Goal: Task Accomplishment & Management: Use online tool/utility

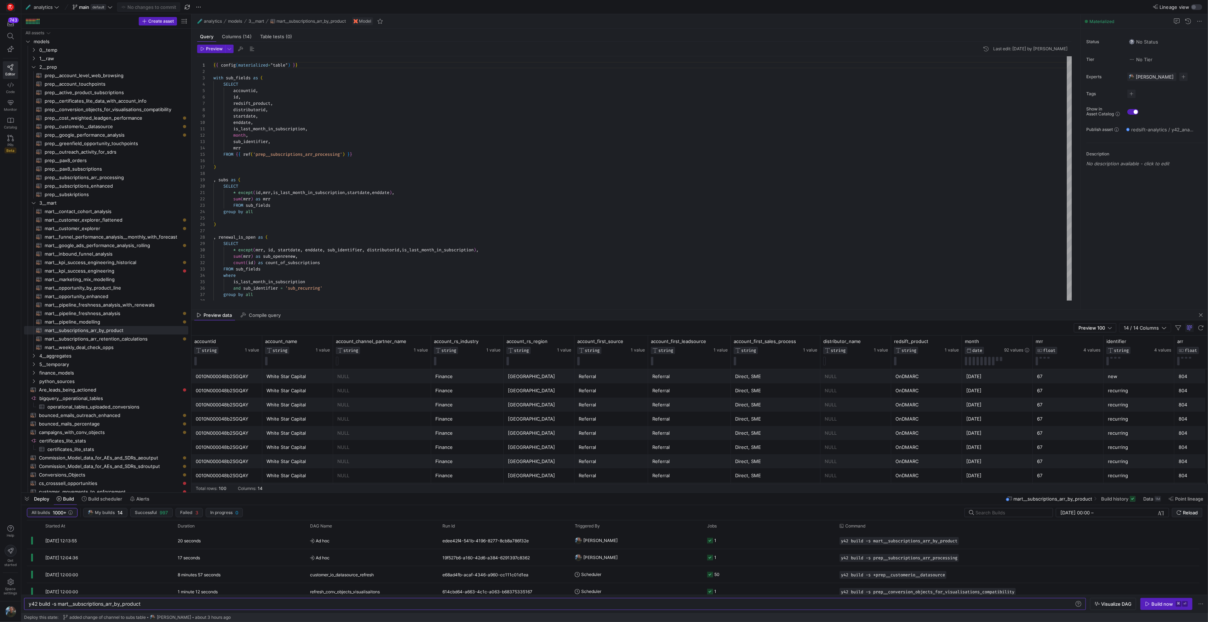
scroll to position [64, 0]
drag, startPoint x: 557, startPoint y: 309, endPoint x: 535, endPoint y: 313, distance: 22.9
click at [535, 313] on div at bounding box center [700, 313] width 1017 height 0
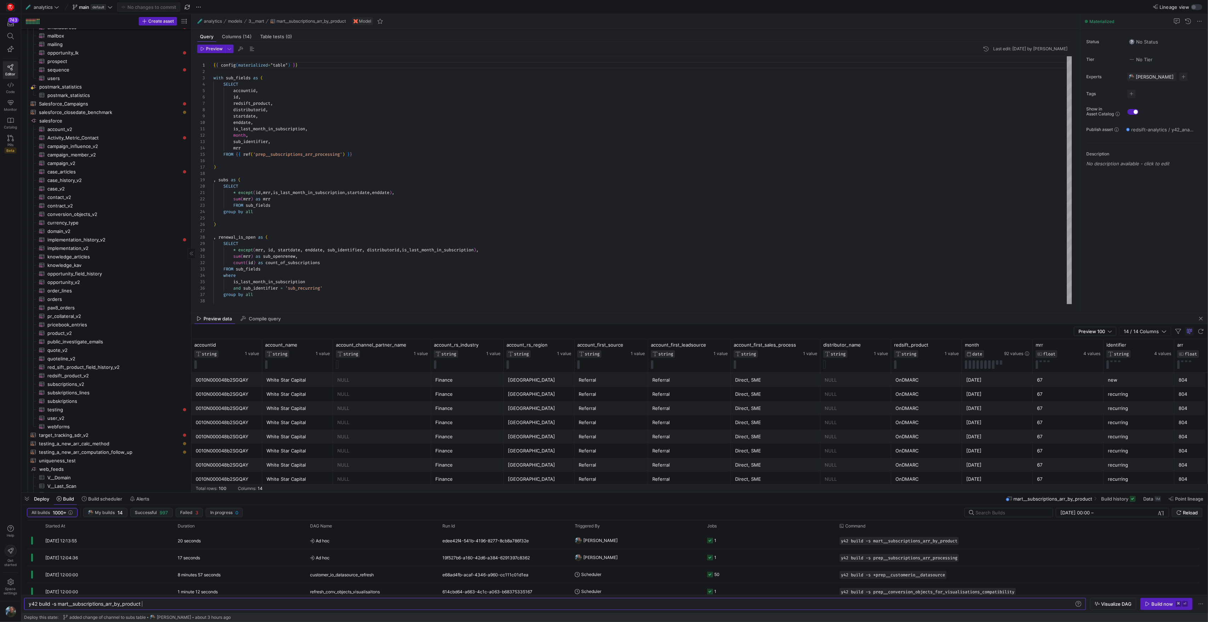
scroll to position [947, 0]
click at [110, 376] on span "testing_a_new_arr_computation_follow_up​​​​​​​​​​" at bounding box center [109, 375] width 141 height 8
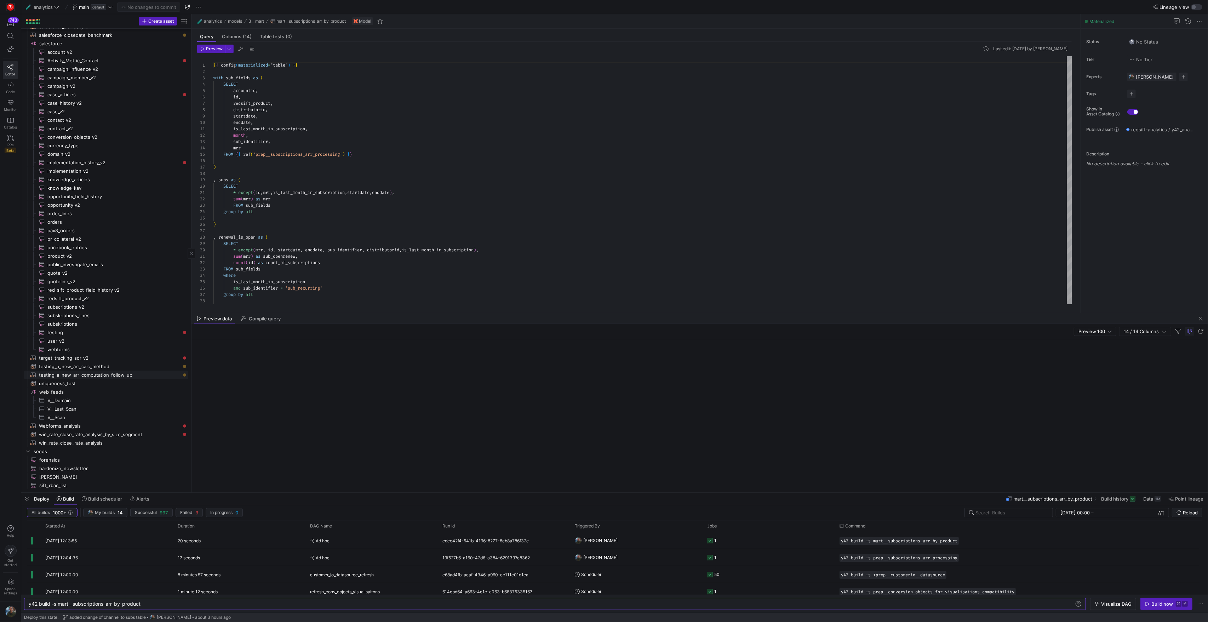
type textarea "y42 build -s testing_a_new_arr_computation_follow_up"
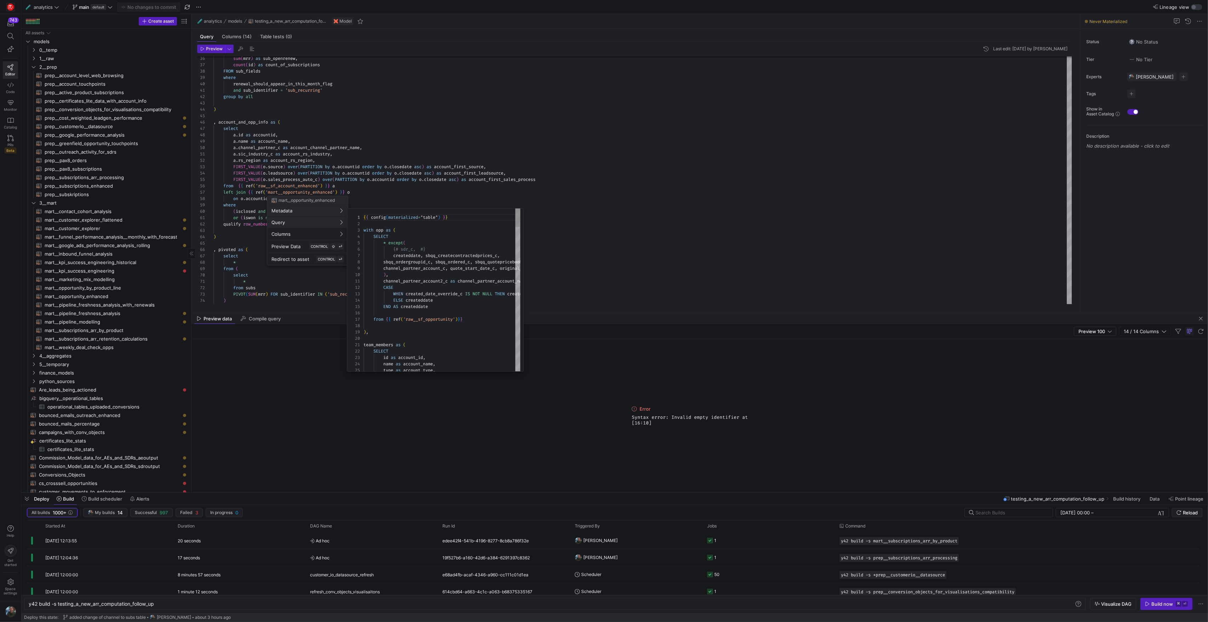
scroll to position [64, 0]
click at [420, 126] on div at bounding box center [604, 311] width 1208 height 622
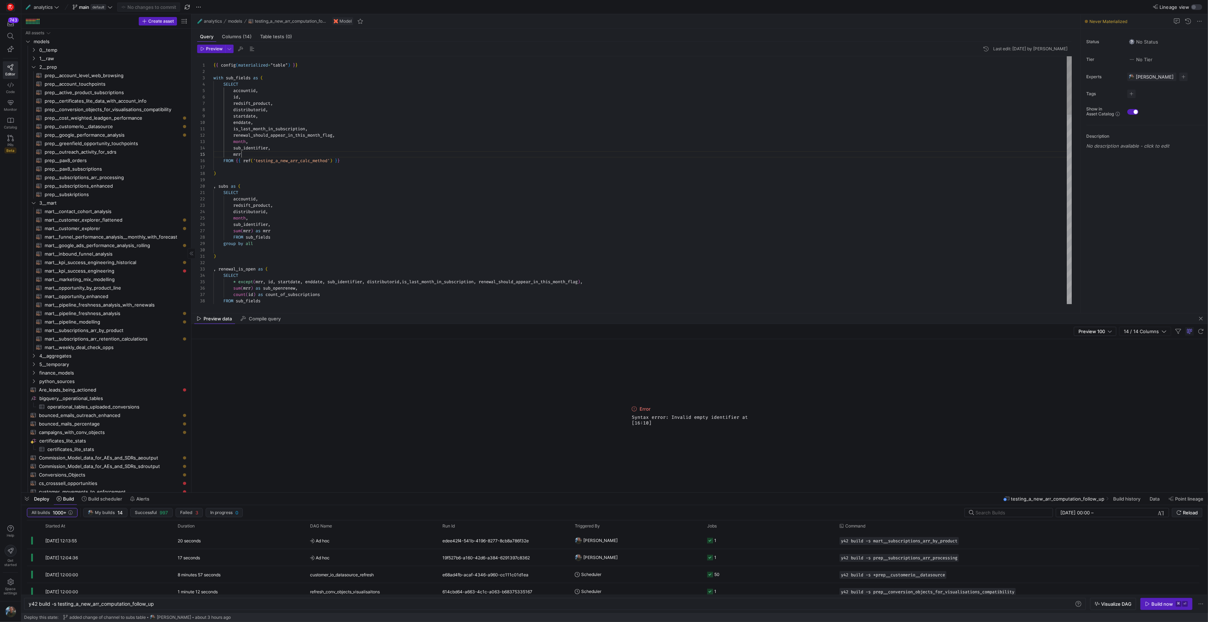
scroll to position [25, 28]
click at [400, 155] on div "sum ( mrr ) as sub_openrenew , count ( id ) as count_of_subscriptions FROM sub_…" at bounding box center [642, 581] width 858 height 1051
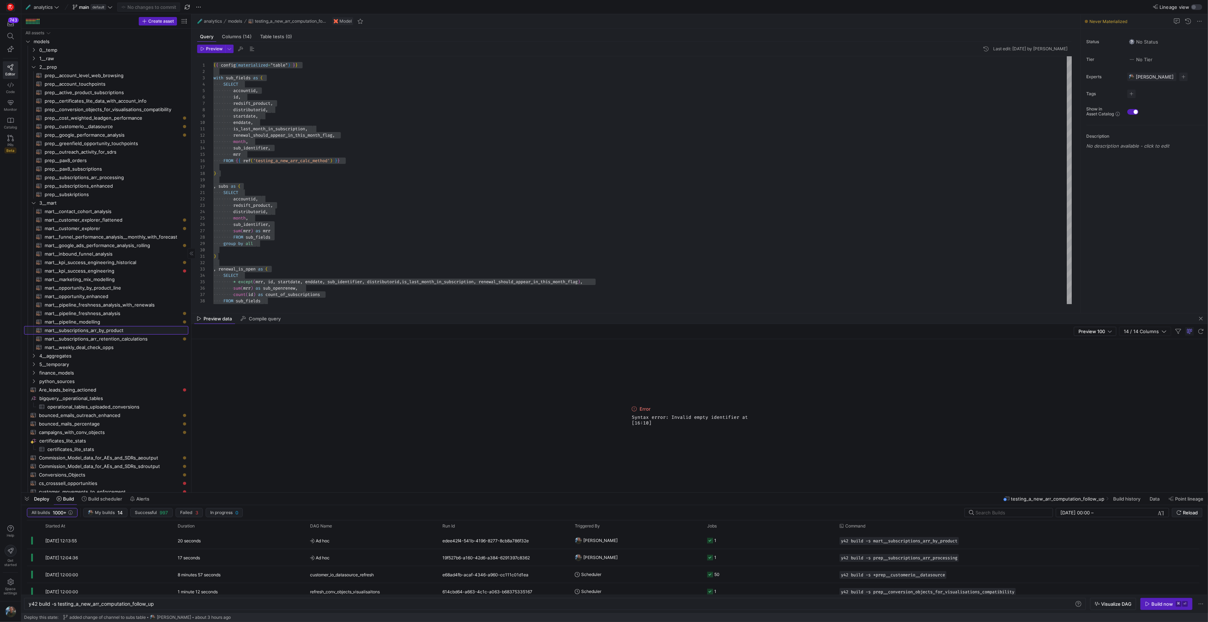
click at [128, 330] on span "mart__subscriptions_arr_by_product​​​​​​​​​​" at bounding box center [113, 330] width 136 height 8
type textarea "{{ config(materialized="table") }} with sub_fields as ( SELECT accountid, id, r…"
type textarea "y42 build -s mart__subscriptions_arr_by_product"
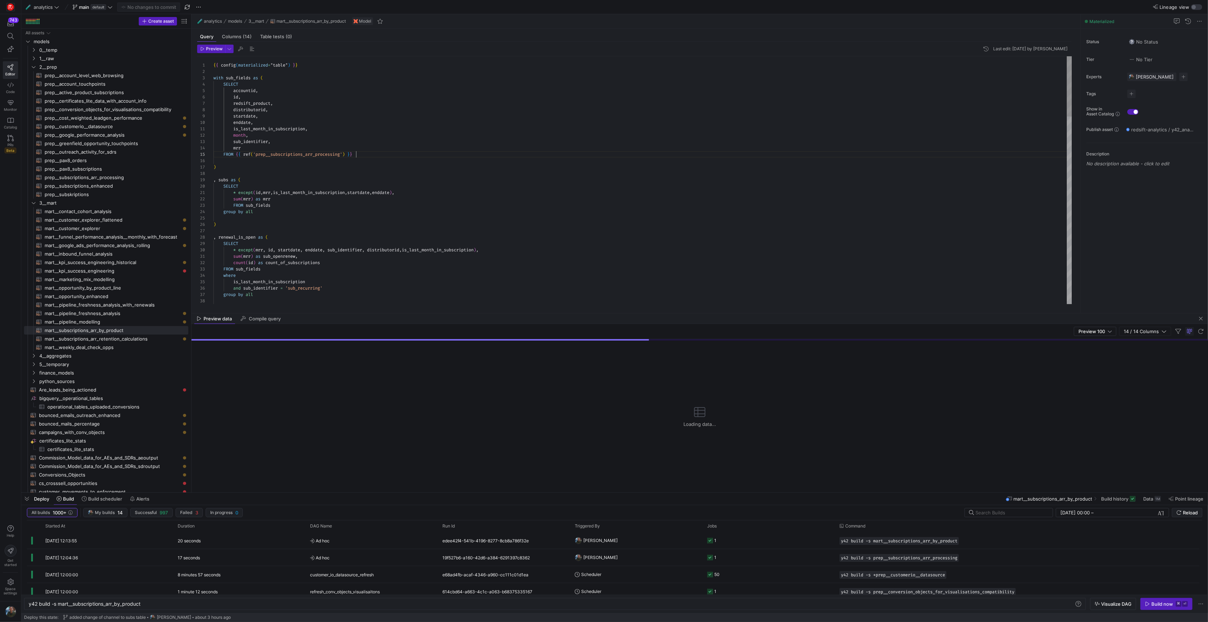
click at [453, 157] on div "and sub_identifier = 'sub_recurring' group by all FROM sub_fields where is_last…" at bounding box center [642, 565] width 858 height 1019
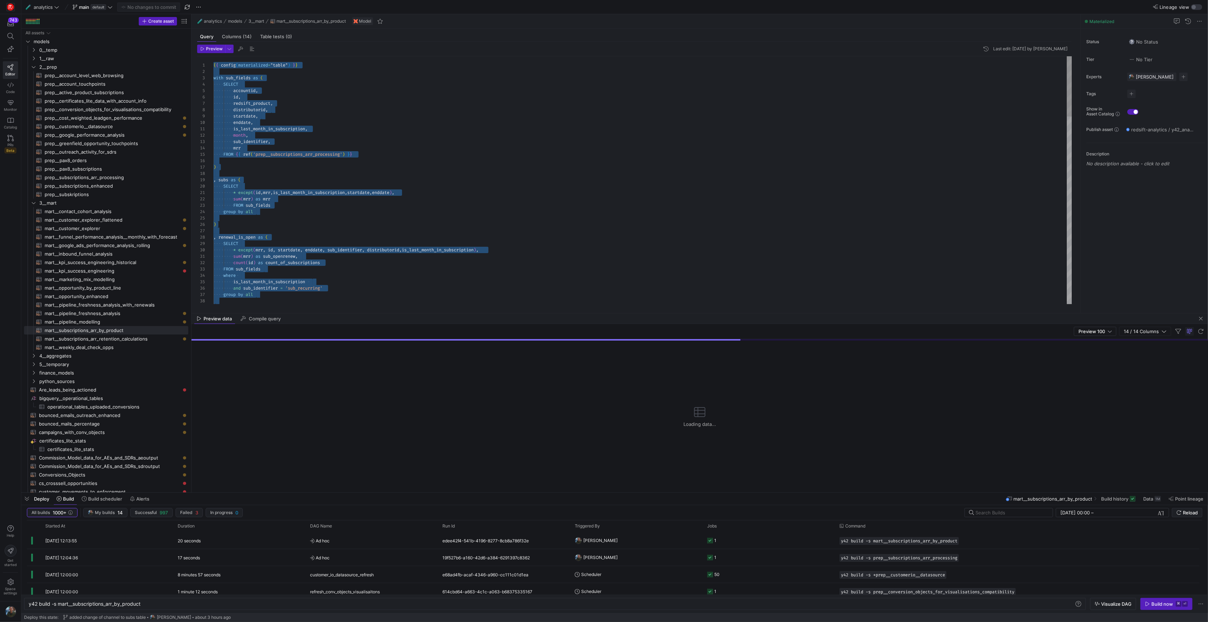
scroll to position [19, 0]
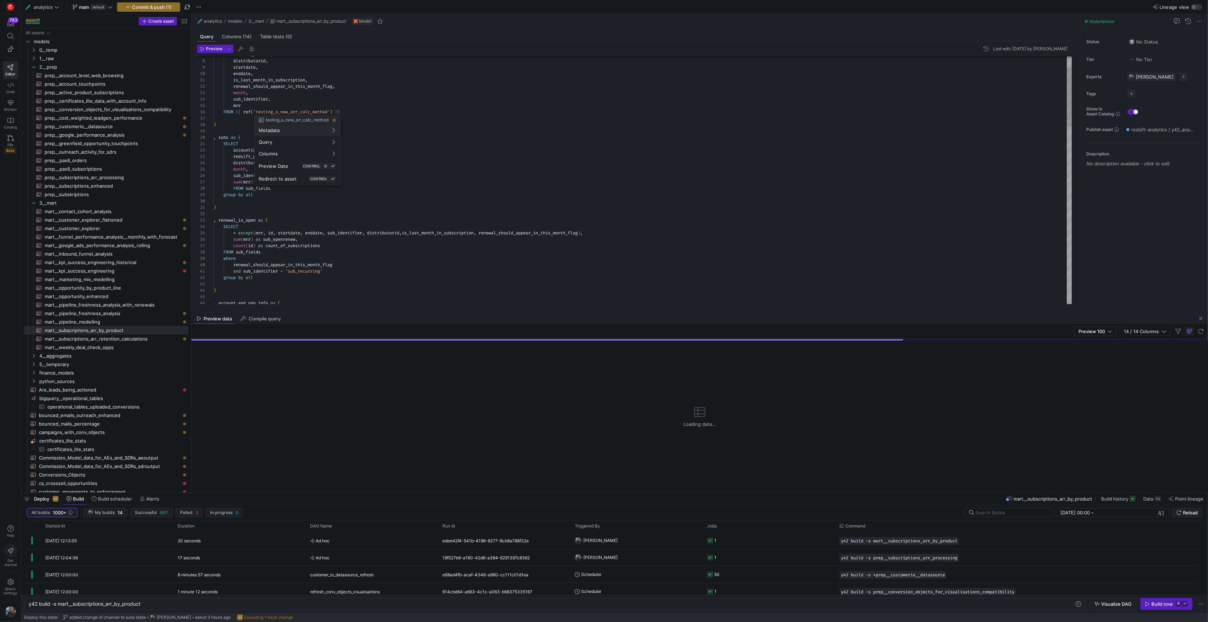
click at [295, 112] on div at bounding box center [604, 311] width 1208 height 622
click at [295, 112] on div "sum ( mrr ) as sub_openrenew , count ( id ) as count_of_subscriptions FROM sub_…" at bounding box center [642, 532] width 858 height 1051
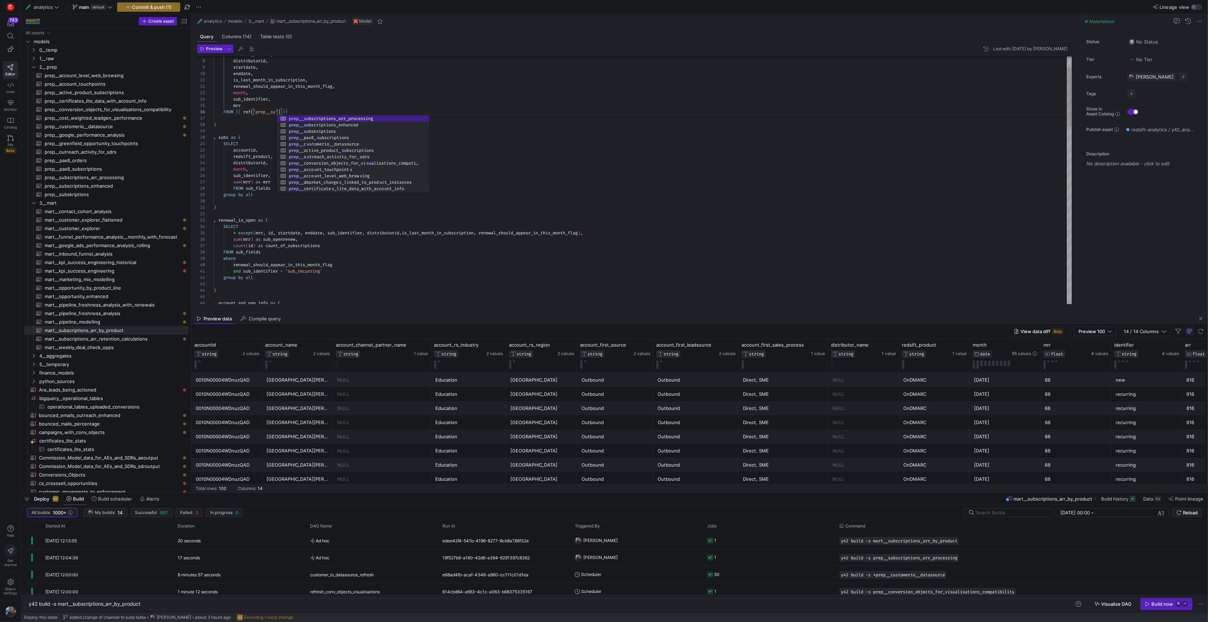
scroll to position [32, 130]
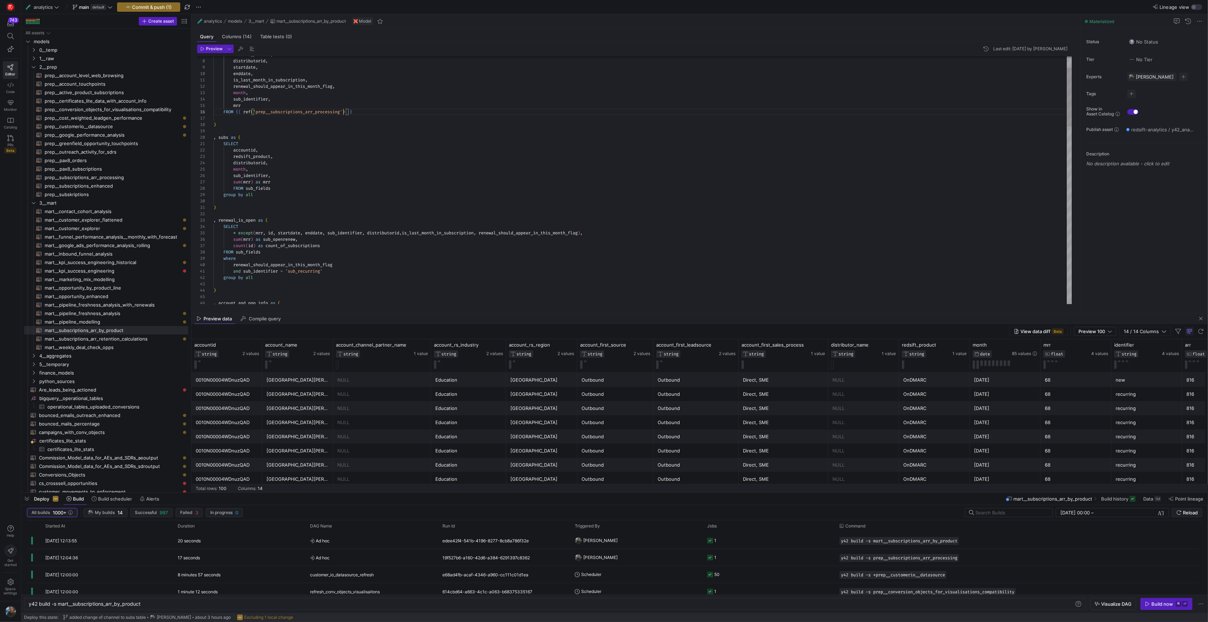
click at [434, 132] on div "sum ( mrr ) as sub_openrenew , count ( id ) as count_of_subscriptions FROM sub_…" at bounding box center [642, 532] width 858 height 1051
type textarea "is_last_month_in_subscription, renewal_should_appear_in_this_month_flag, month,…"
click at [215, 51] on span "Preview" at bounding box center [214, 48] width 17 height 5
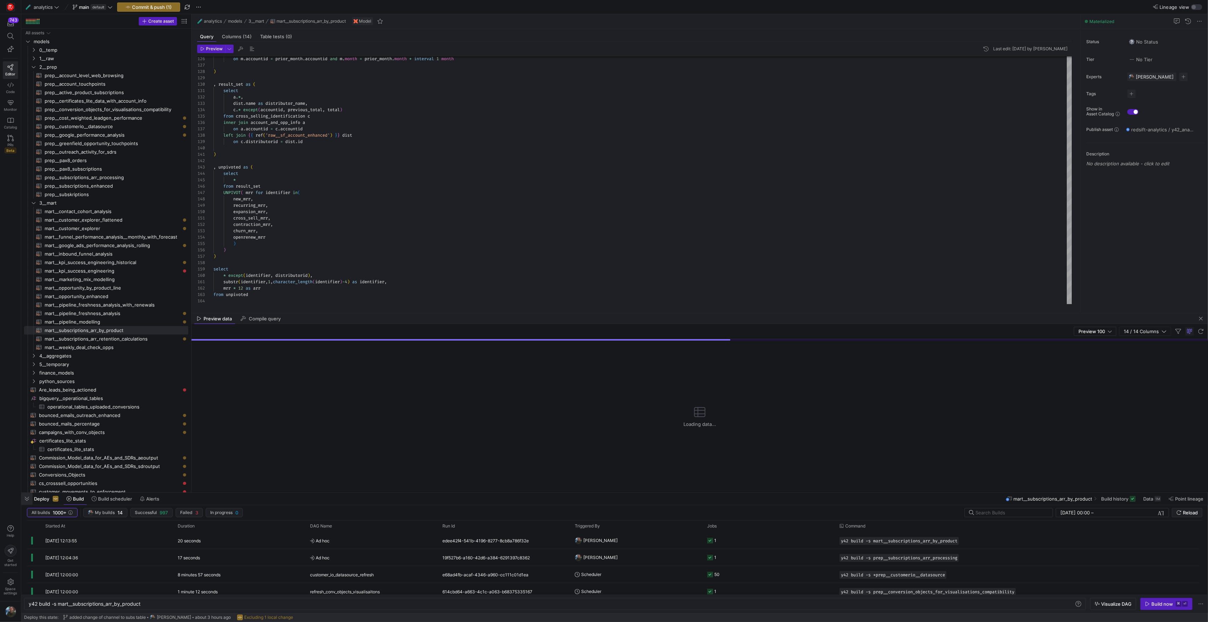
click at [30, 501] on span "button" at bounding box center [26, 499] width 11 height 12
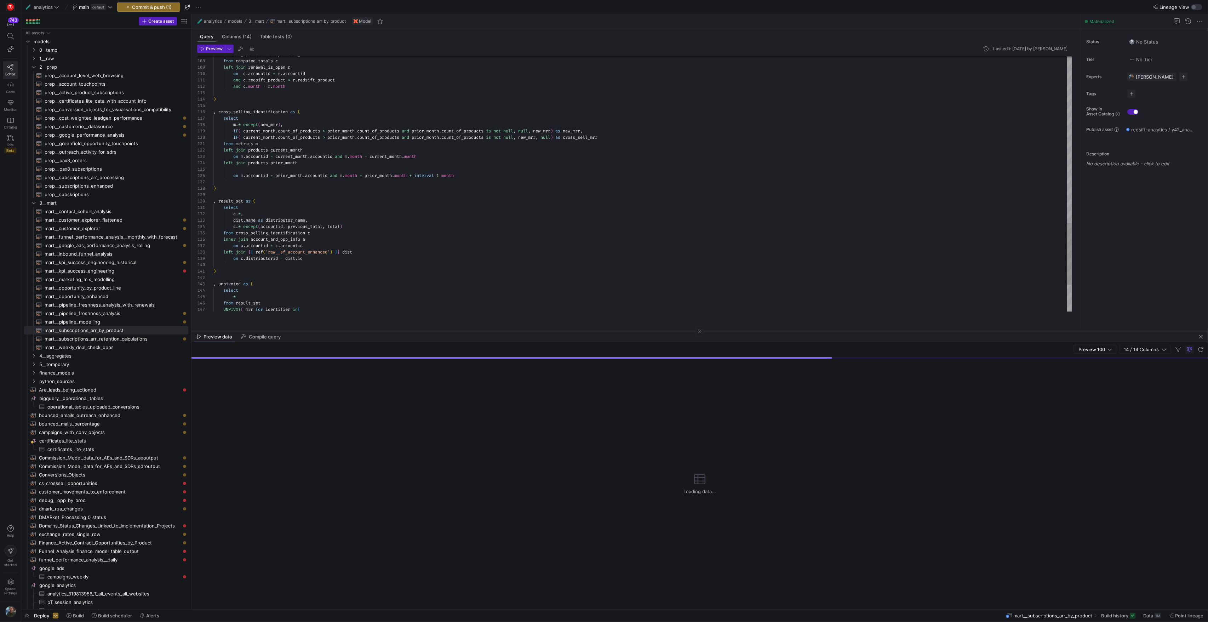
drag, startPoint x: 441, startPoint y: 429, endPoint x: 440, endPoint y: 330, distance: 98.8
click at [440, 331] on div at bounding box center [700, 331] width 1017 height 0
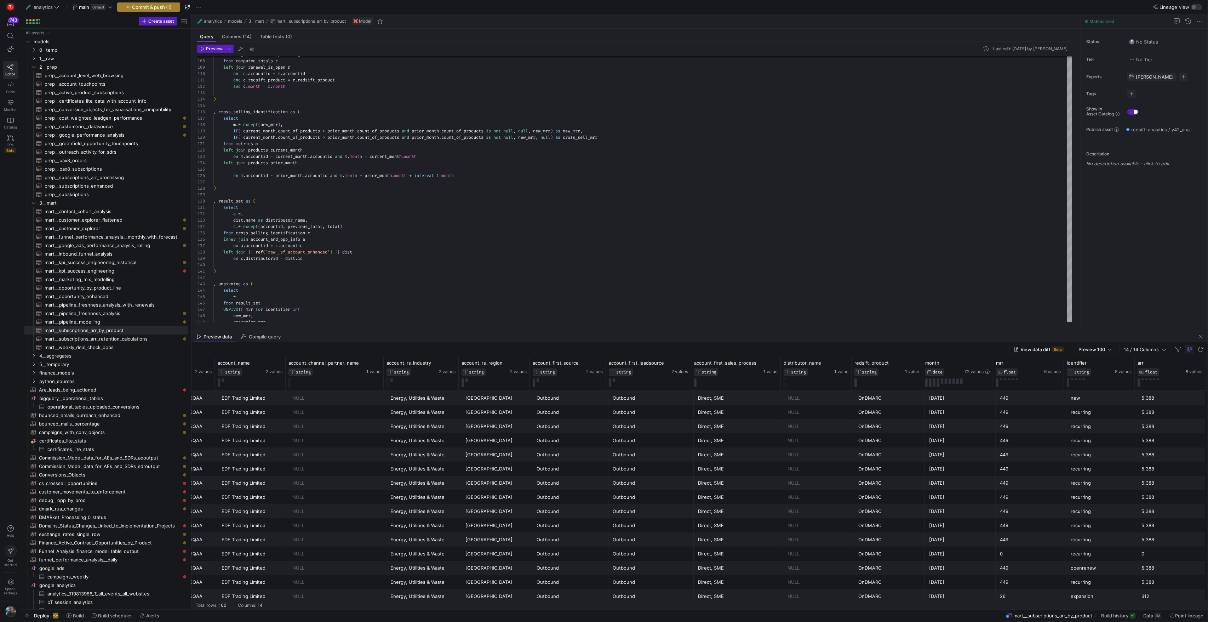
click at [149, 7] on span "Commit & push (1)" at bounding box center [152, 7] width 40 height 6
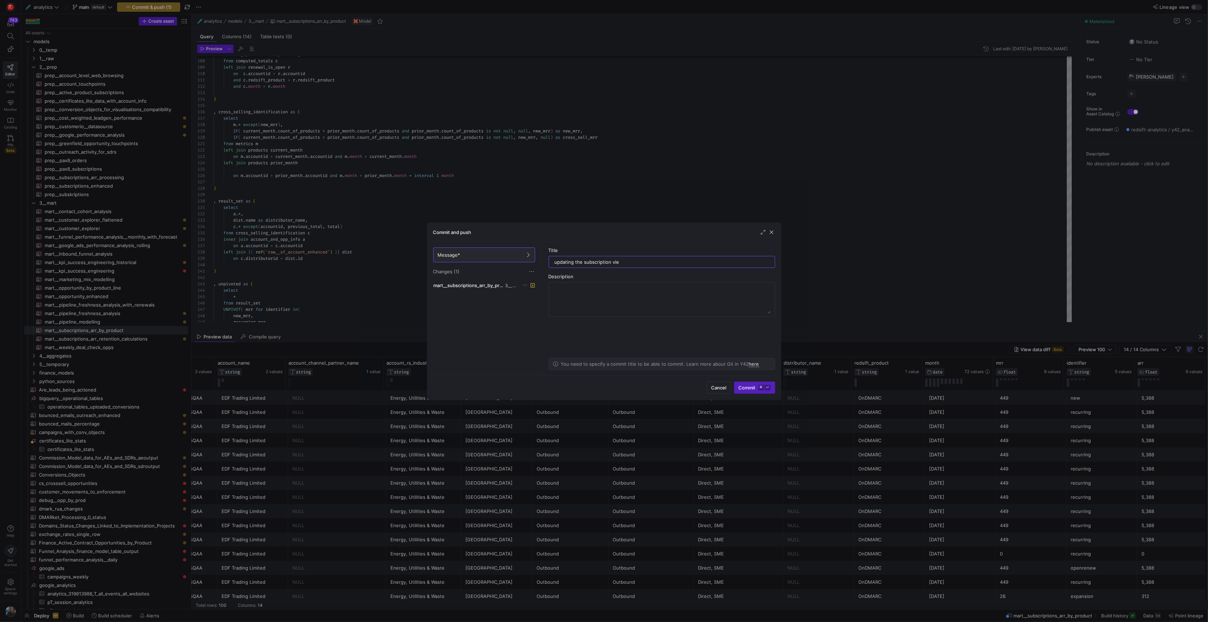
type input "updating the subscription view"
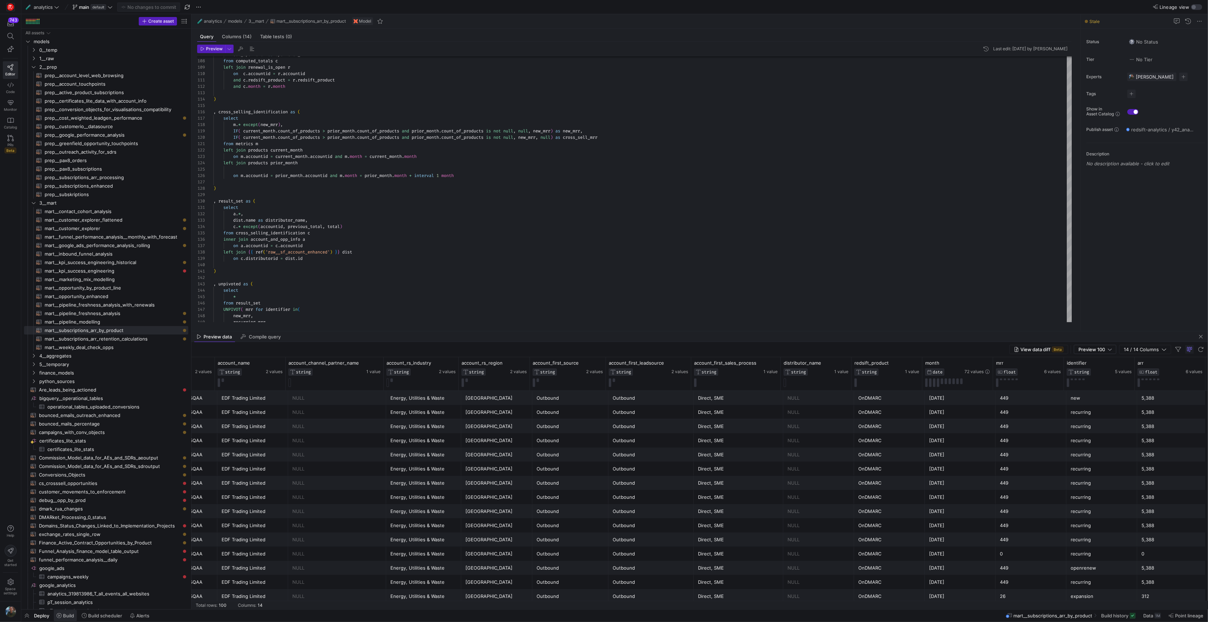
click at [69, 617] on span "Build" at bounding box center [68, 616] width 11 height 6
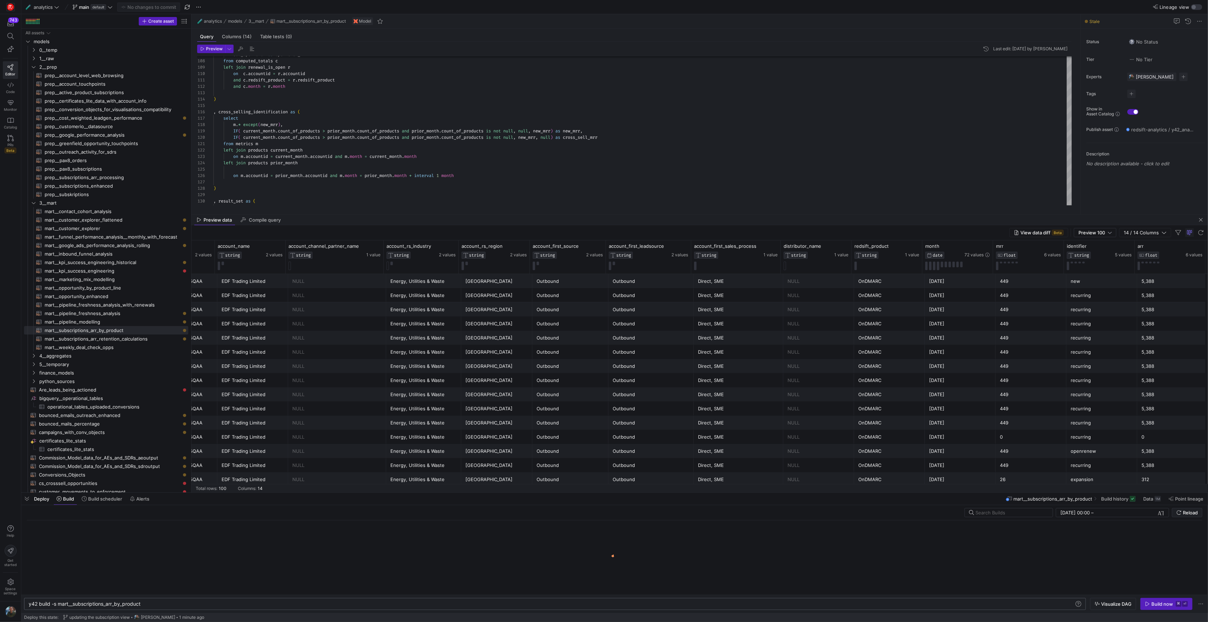
click at [162, 602] on div "y42 build -s mart__subscriptions_arr_by_product" at bounding box center [551, 604] width 1045 height 6
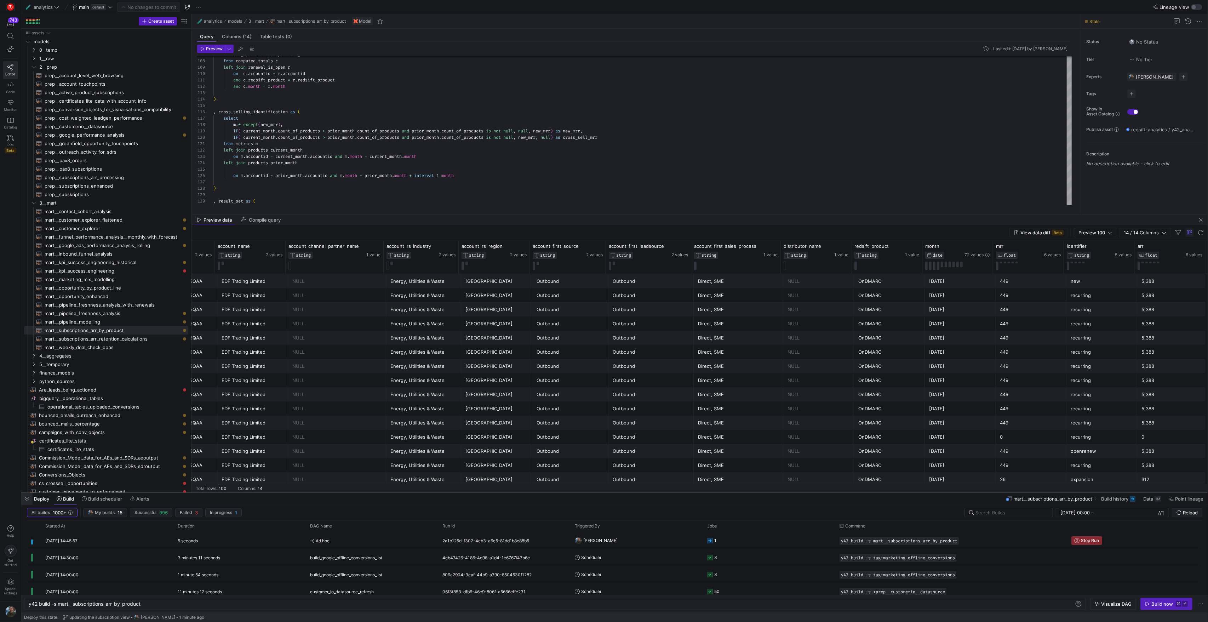
click at [31, 499] on span "button" at bounding box center [26, 499] width 11 height 12
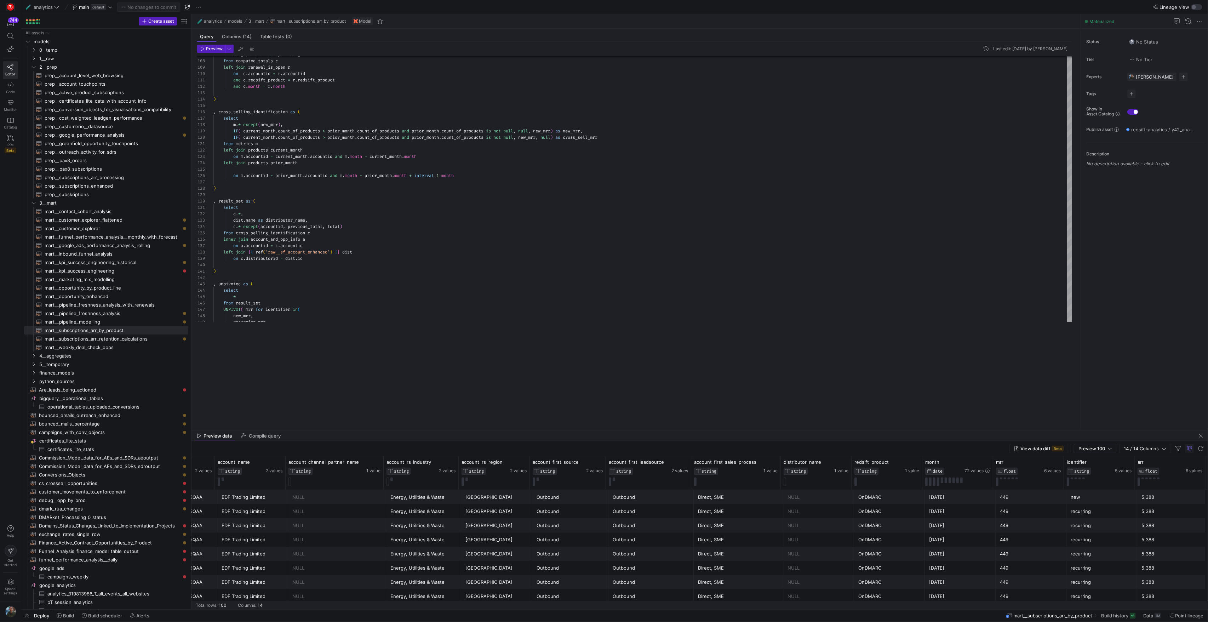
drag, startPoint x: 445, startPoint y: 332, endPoint x: 436, endPoint y: 431, distance: 99.5
click at [436, 431] on as-split "🧪 analytics models 3__mart mart__subscriptions_arr_by_product Model Query Colum…" at bounding box center [700, 311] width 1017 height 595
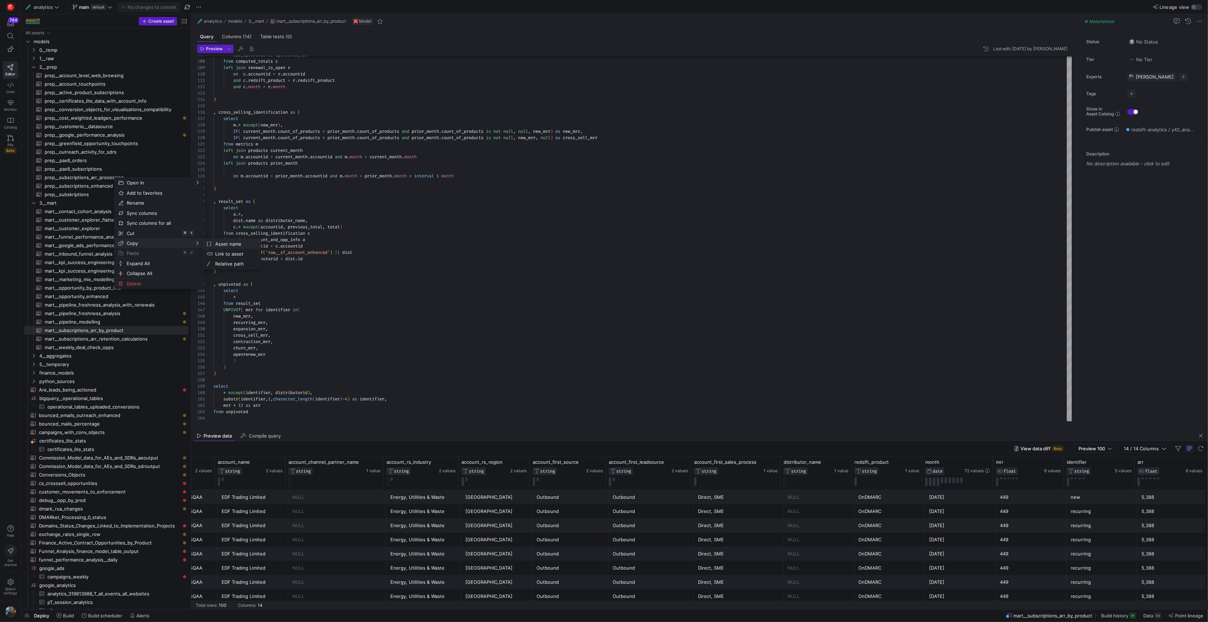
click at [236, 245] on span "Asset name" at bounding box center [233, 244] width 43 height 10
